Goal: Task Accomplishment & Management: Manage account settings

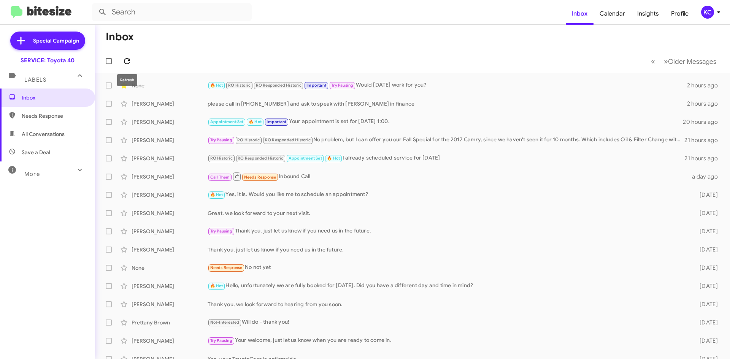
click at [128, 60] on icon at bounding box center [126, 61] width 9 height 9
click at [708, 13] on div "KC" at bounding box center [707, 12] width 13 height 13
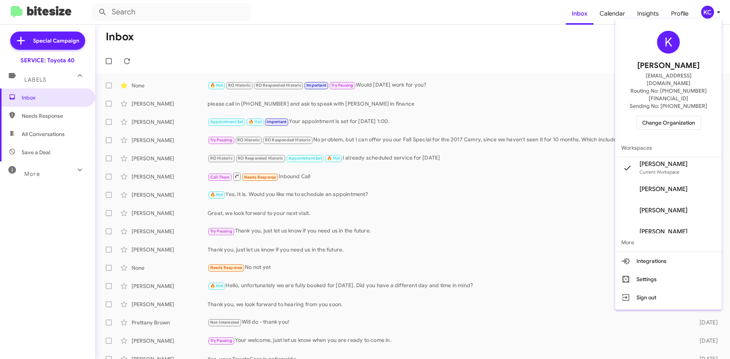
click at [681, 116] on span "Change Organization" at bounding box center [668, 122] width 53 height 13
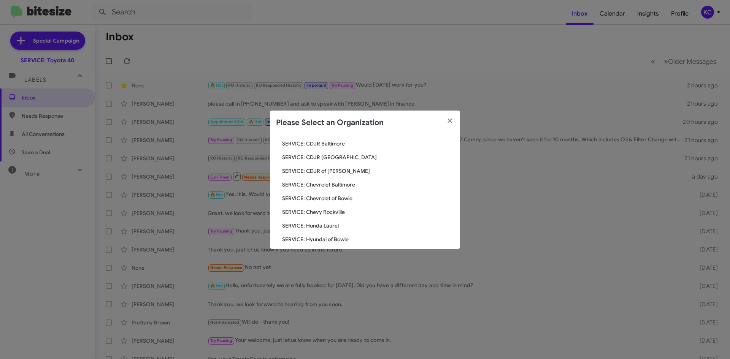
scroll to position [76, 0]
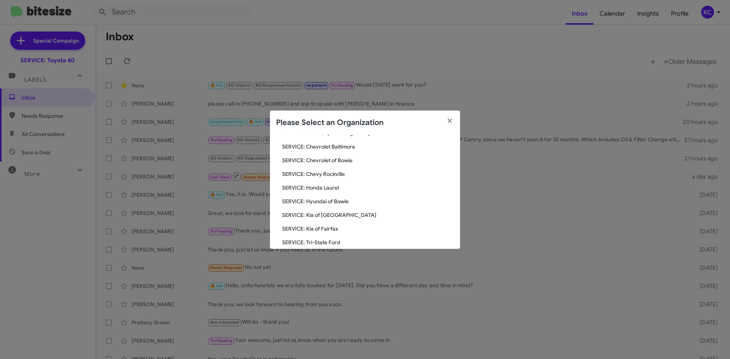
click at [343, 201] on span "SERVICE: Hyundai of Bowie" at bounding box center [368, 202] width 172 height 8
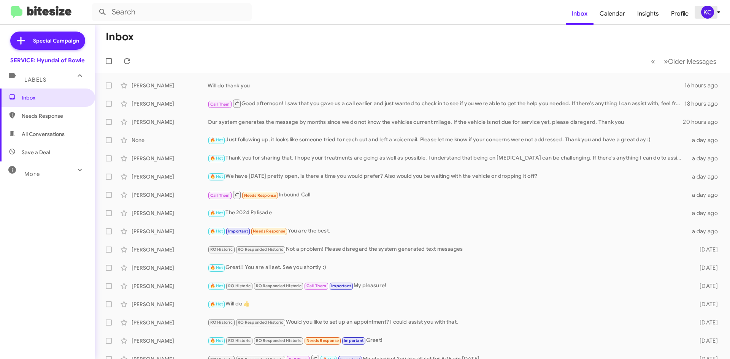
click at [711, 6] on div "KC" at bounding box center [707, 12] width 13 height 13
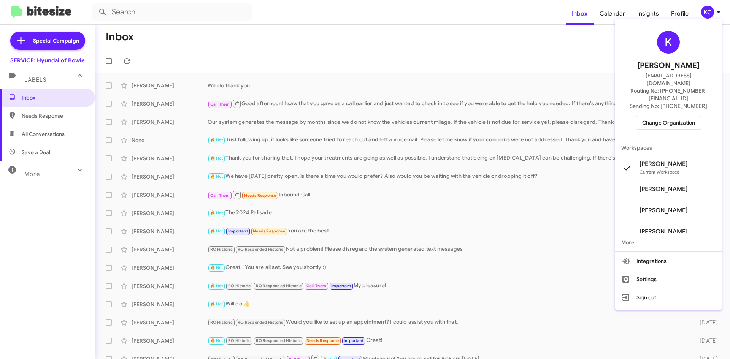
click at [674, 116] on span "Change Organization" at bounding box center [668, 122] width 53 height 13
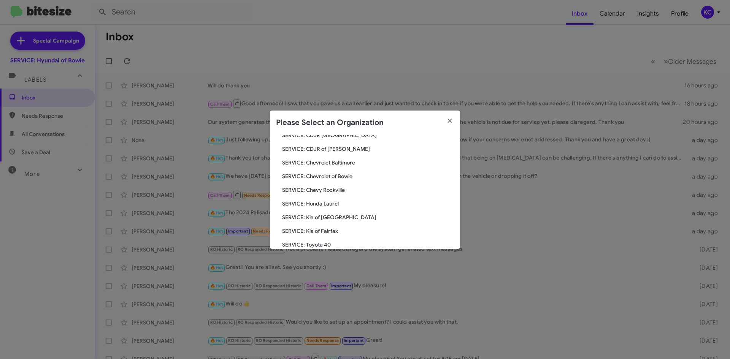
scroll to position [76, 0]
click at [316, 213] on span "SERVICE: Kia of Fairfax" at bounding box center [368, 215] width 172 height 8
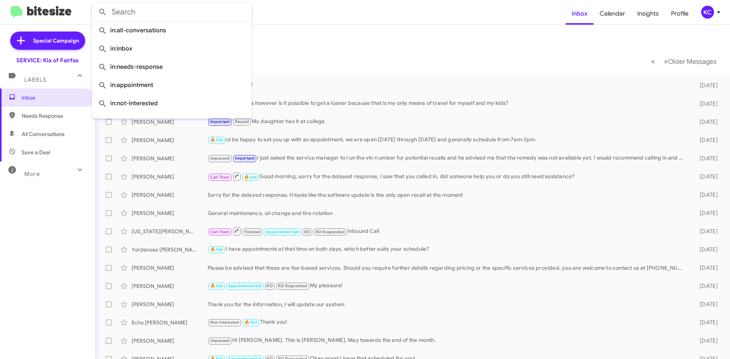
click at [141, 12] on input "text" at bounding box center [172, 12] width 160 height 18
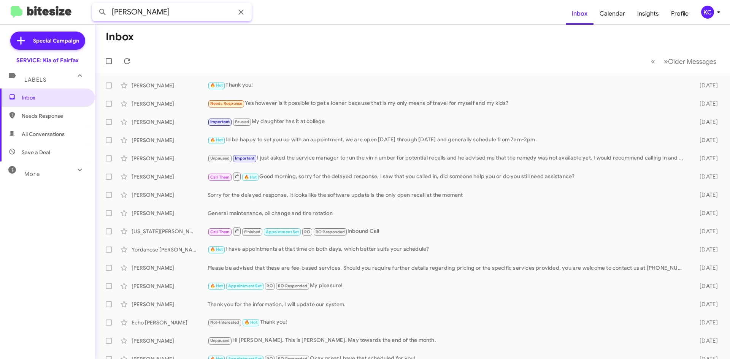
type input "[PERSON_NAME]"
click at [95, 5] on button at bounding box center [102, 12] width 15 height 15
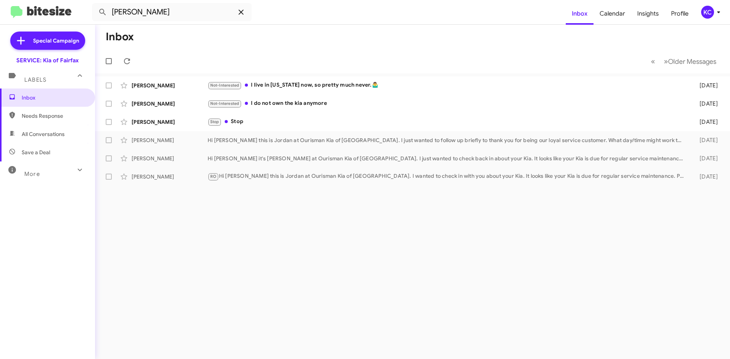
click at [234, 11] on span at bounding box center [240, 12] width 15 height 9
